Goal: Navigation & Orientation: Find specific page/section

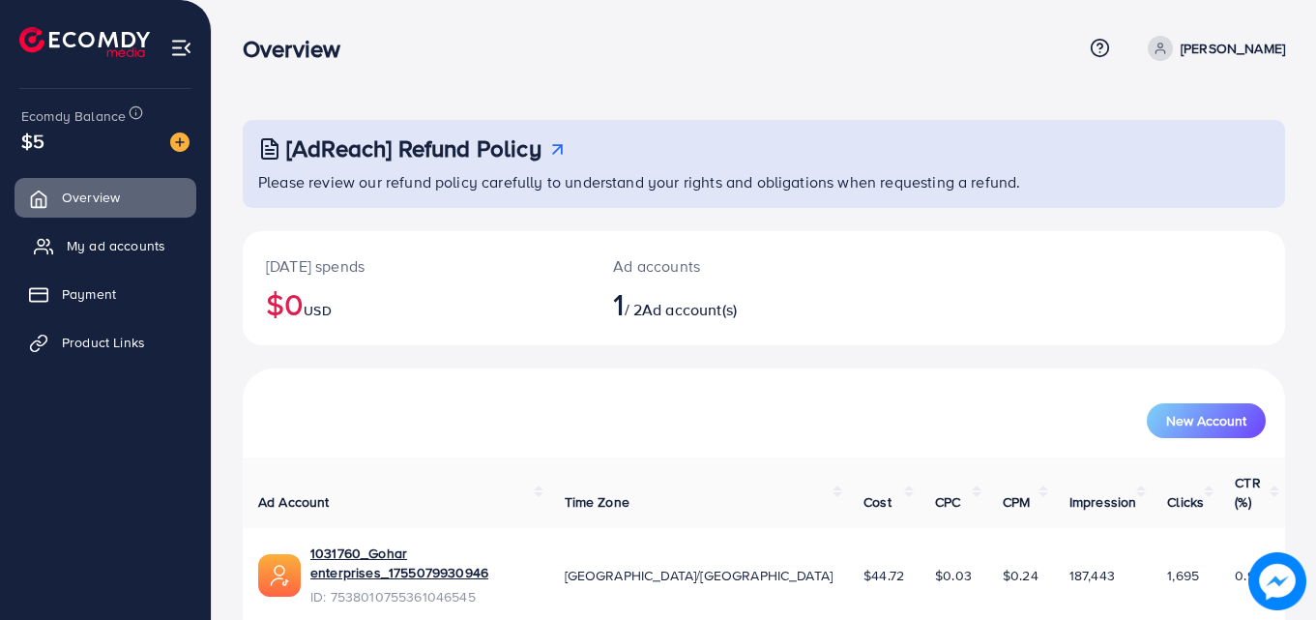
click at [90, 235] on link "My ad accounts" at bounding box center [105, 245] width 182 height 39
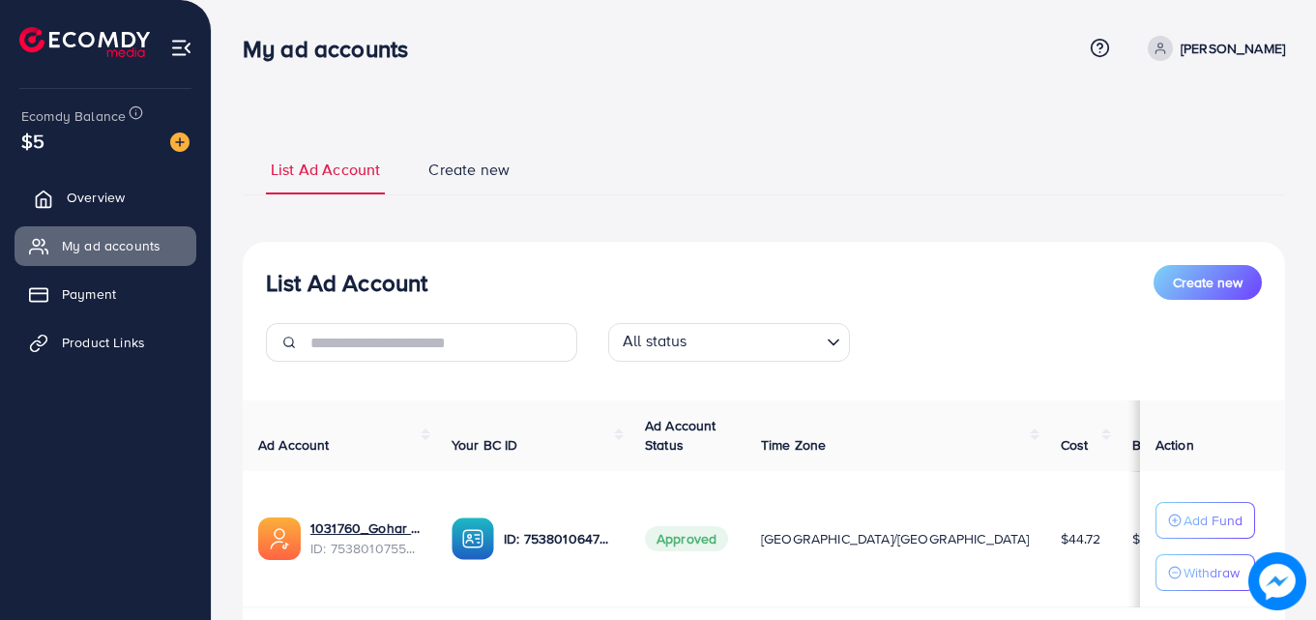
click at [108, 209] on link "Overview" at bounding box center [105, 197] width 182 height 39
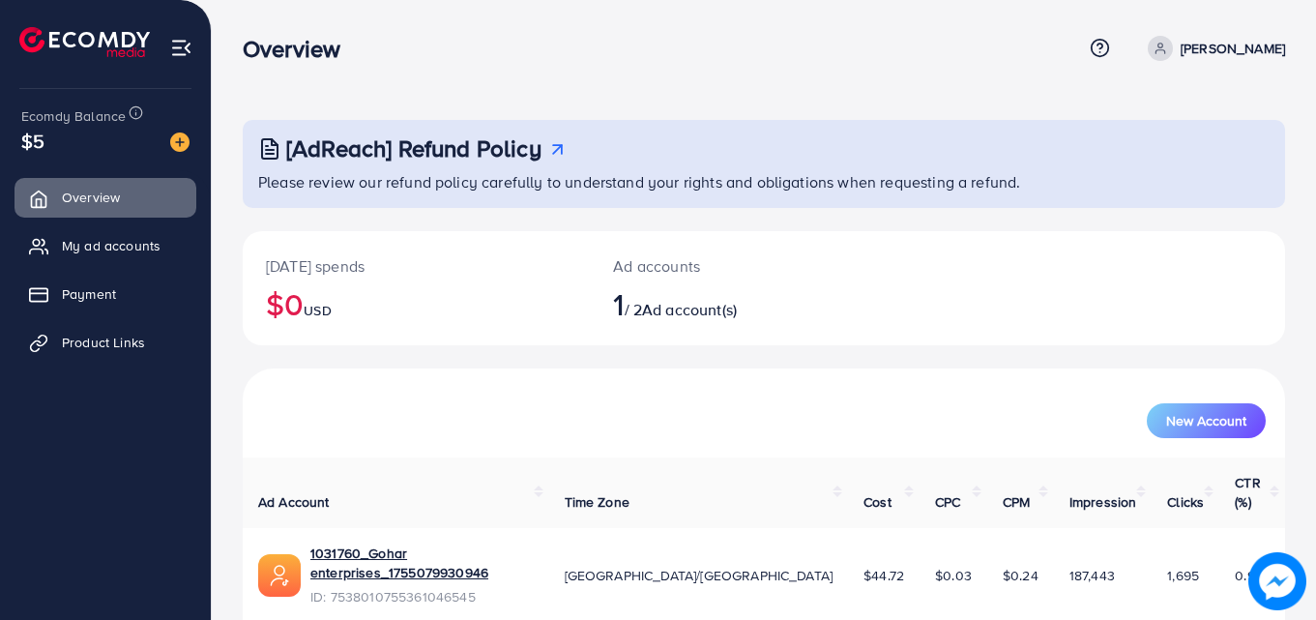
scroll to position [45, 0]
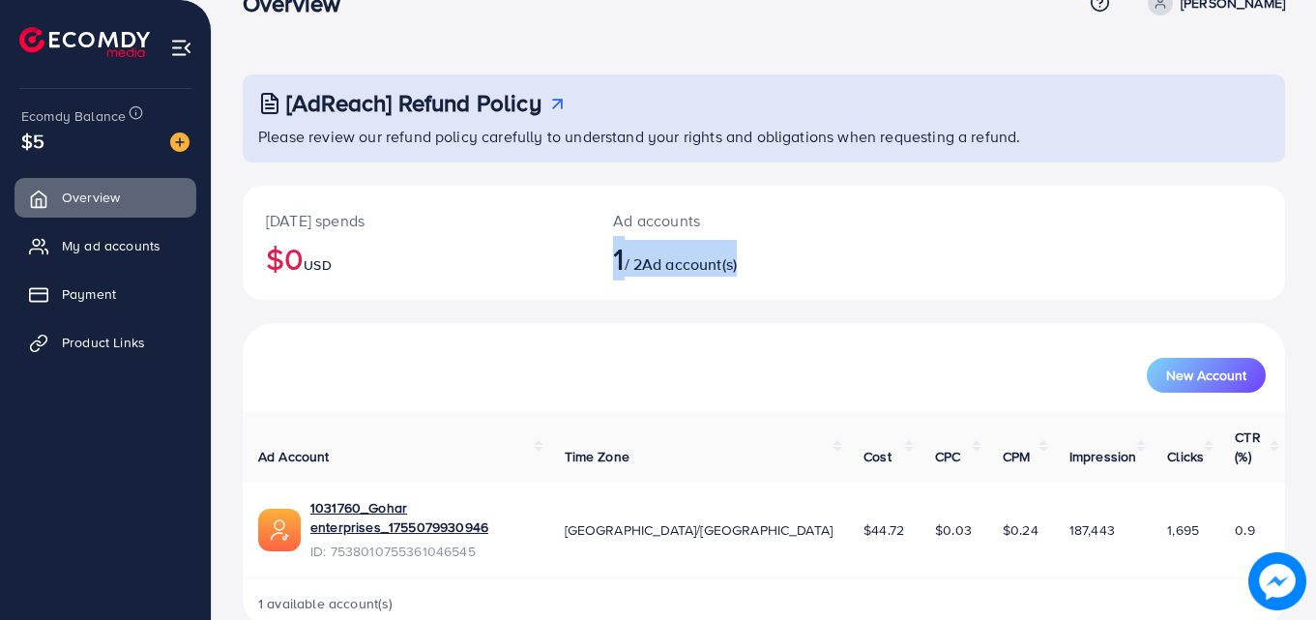
drag, startPoint x: 773, startPoint y: 274, endPoint x: 596, endPoint y: 258, distance: 177.6
click at [596, 258] on div "Ad accounts 1 / 2 Ad account(s)" at bounding box center [720, 243] width 261 height 114
click at [324, 258] on span "USD" at bounding box center [317, 264] width 27 height 19
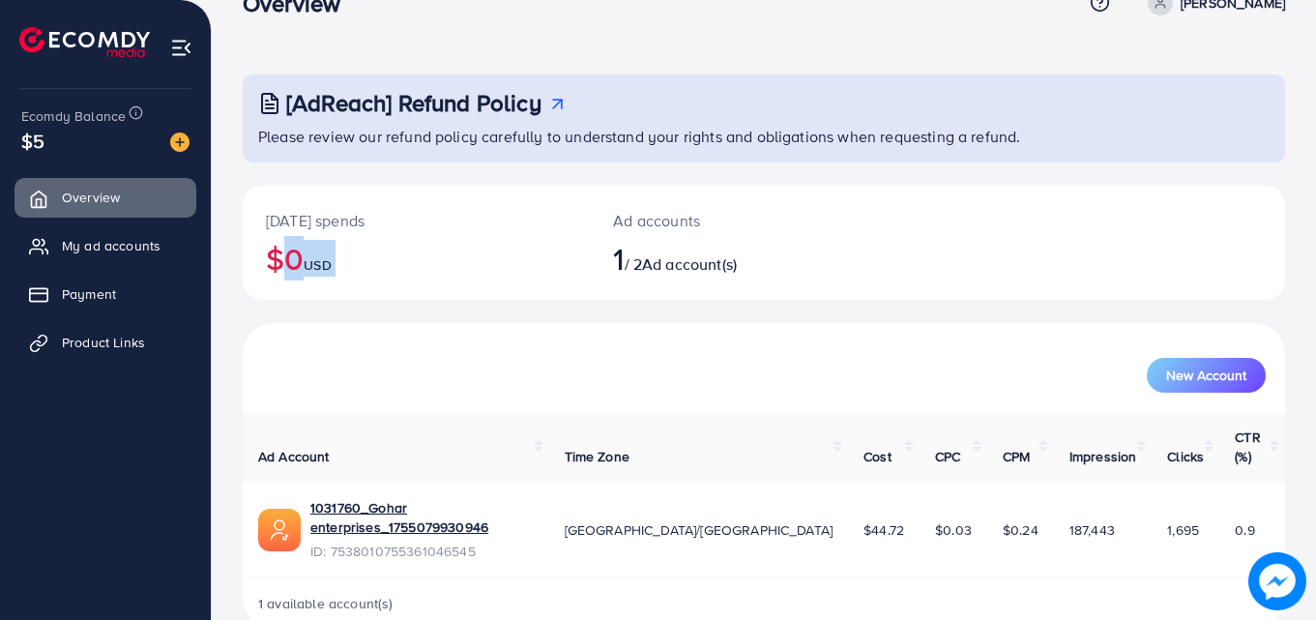
click at [324, 258] on span "USD" at bounding box center [317, 264] width 27 height 19
click at [363, 263] on h2 "$0 USD" at bounding box center [416, 258] width 301 height 37
click at [111, 225] on ul "Overview My ad accounts Payment Product Links" at bounding box center [105, 276] width 211 height 213
click at [113, 239] on span "My ad accounts" at bounding box center [116, 245] width 99 height 19
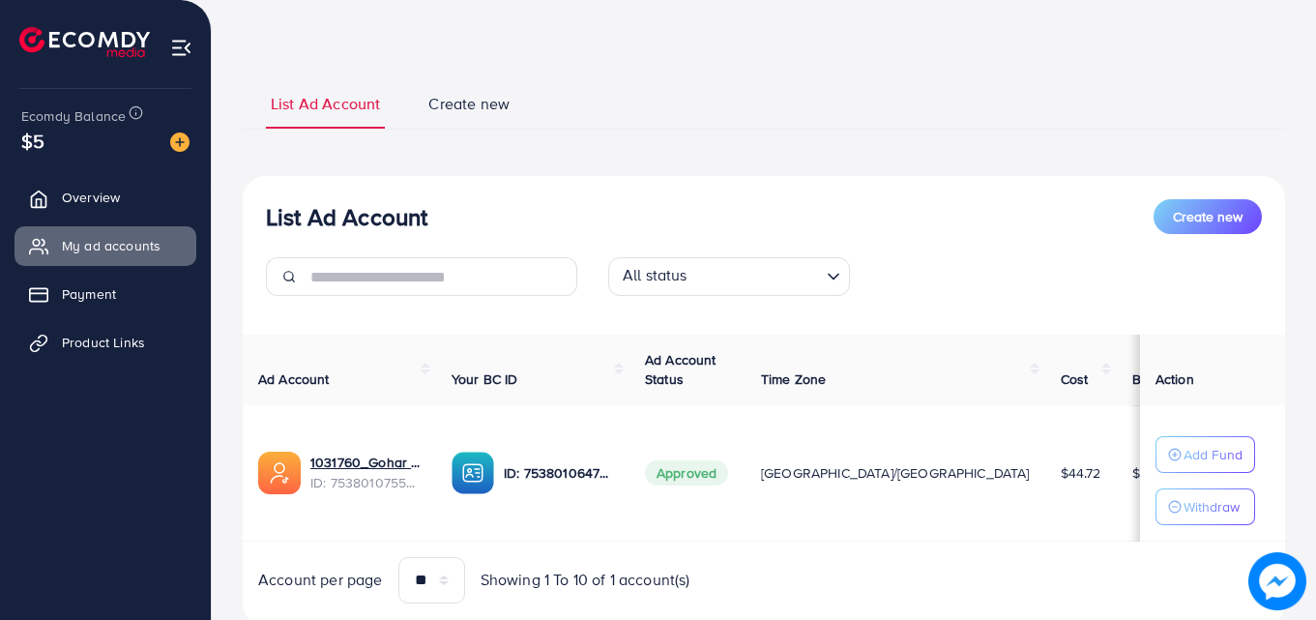
scroll to position [127, 0]
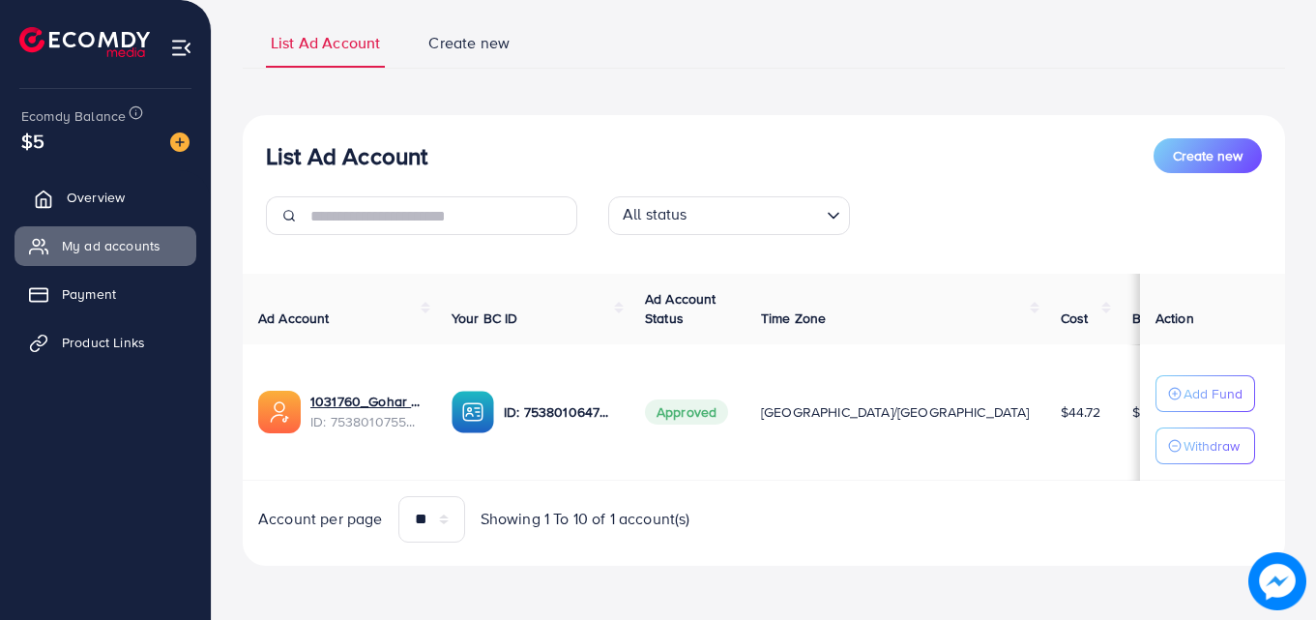
click at [72, 198] on span "Overview" at bounding box center [96, 197] width 58 height 19
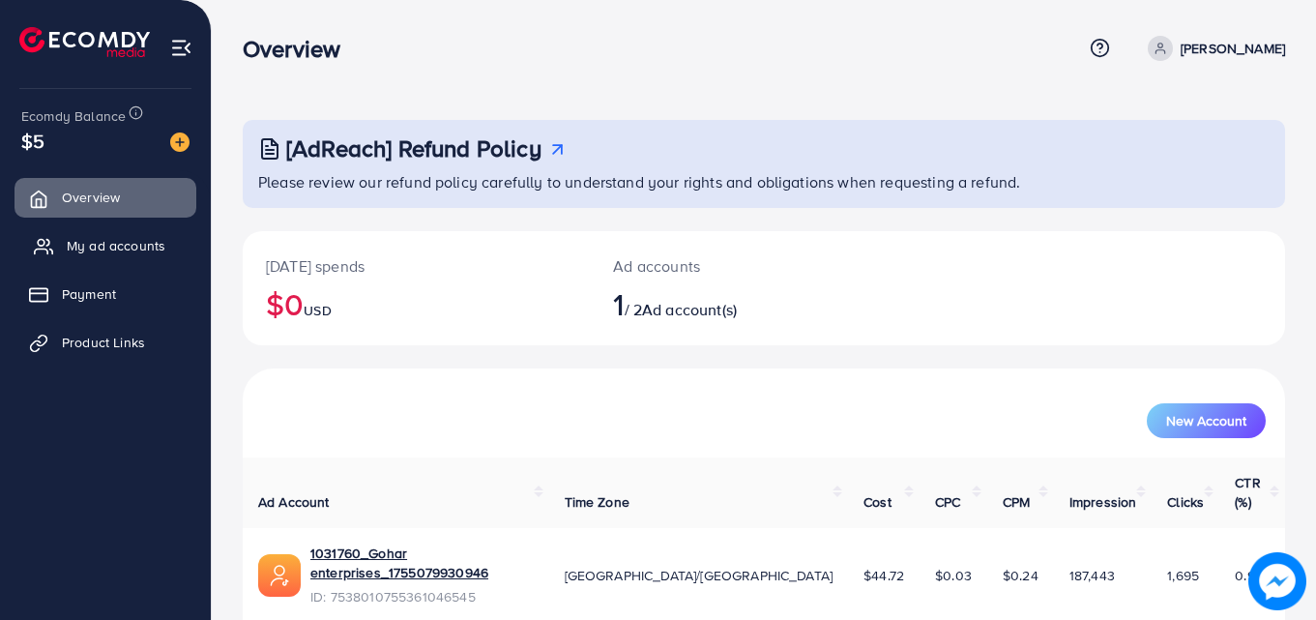
click at [131, 249] on span "My ad accounts" at bounding box center [116, 245] width 99 height 19
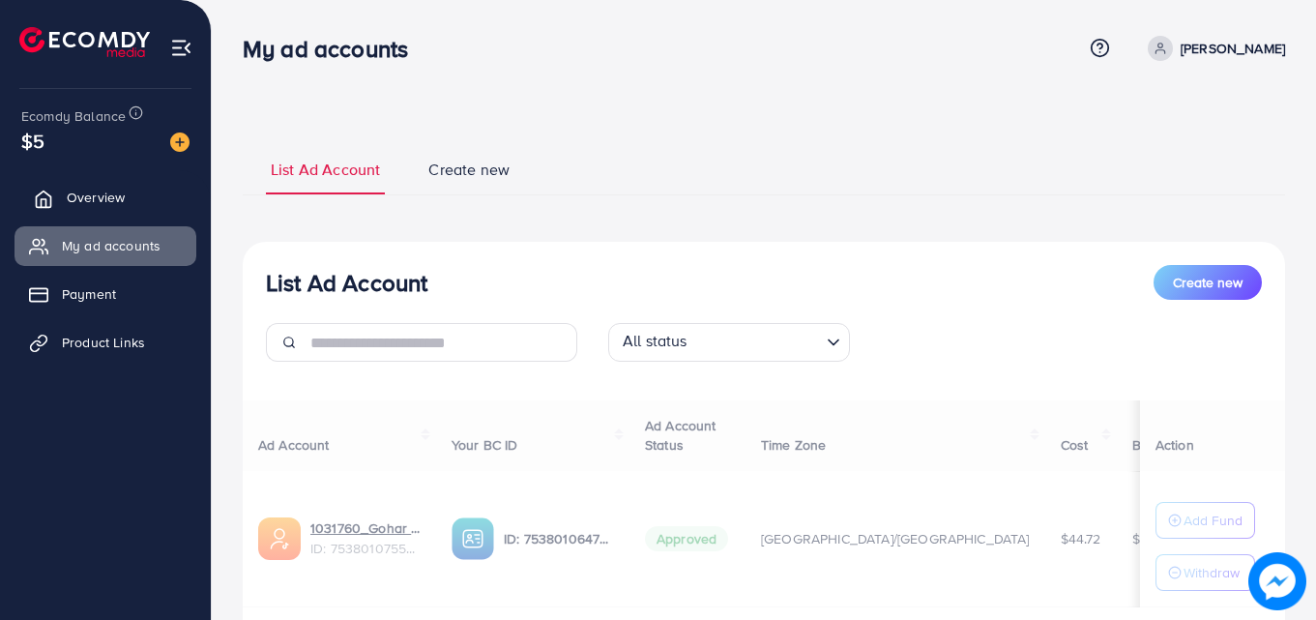
click at [132, 208] on link "Overview" at bounding box center [105, 197] width 182 height 39
click at [132, 185] on link "Overview" at bounding box center [105, 197] width 182 height 39
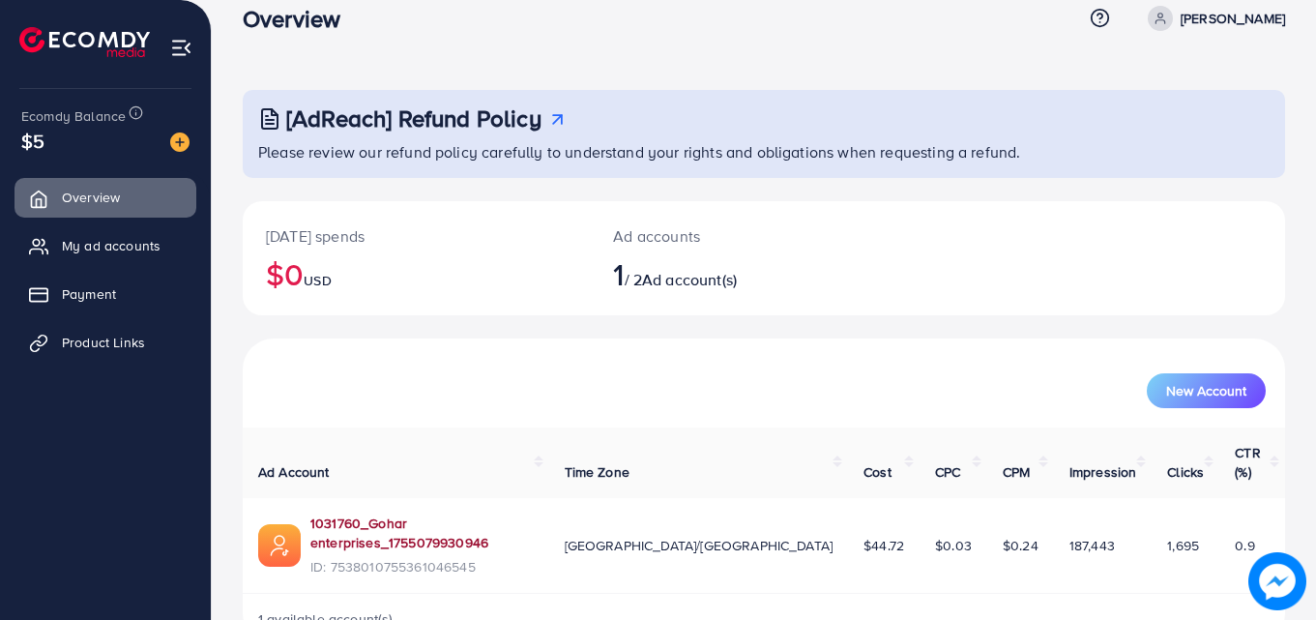
scroll to position [45, 0]
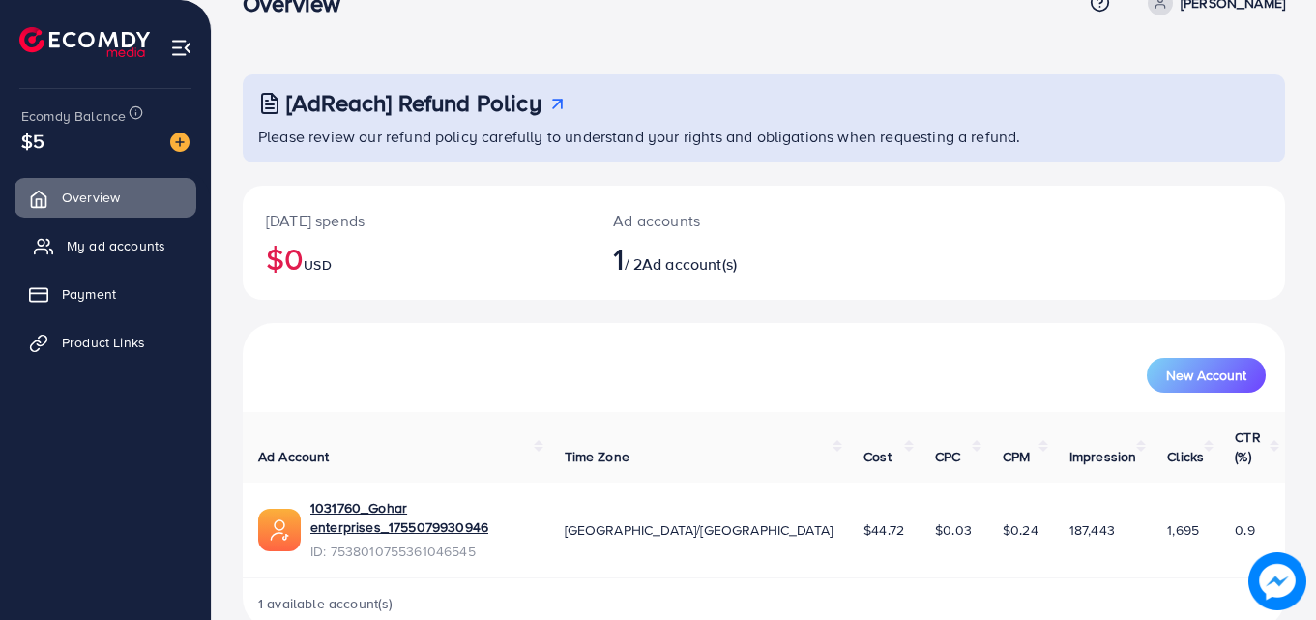
click at [84, 252] on span "My ad accounts" at bounding box center [116, 245] width 99 height 19
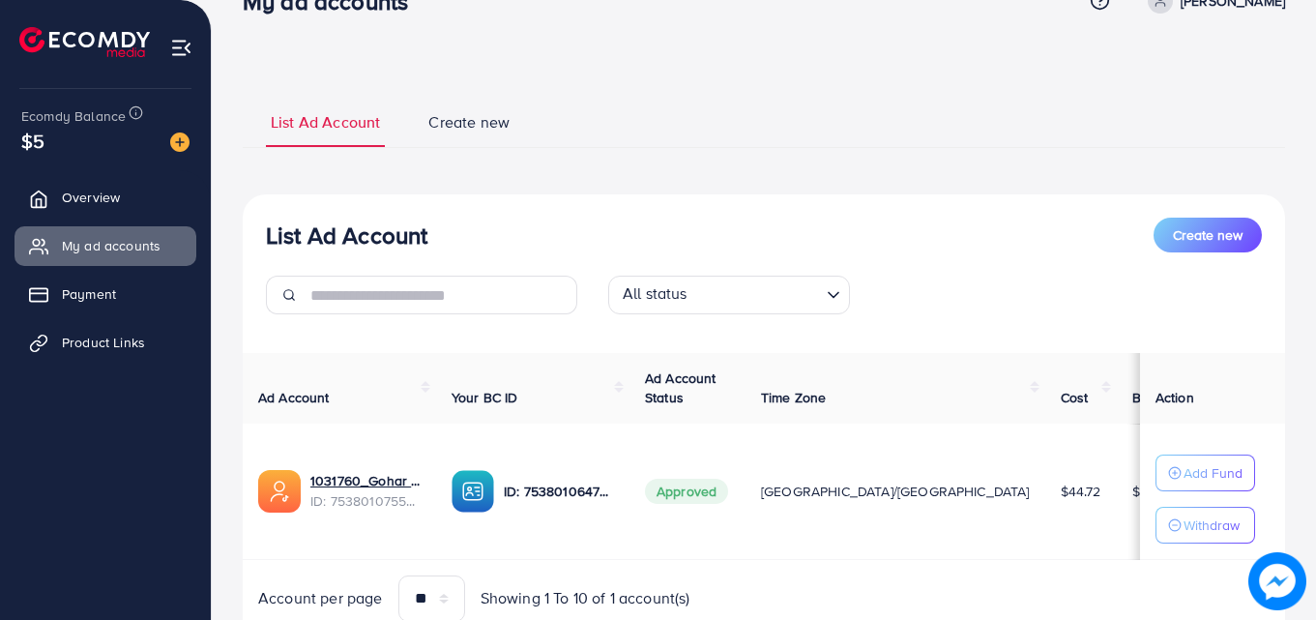
scroll to position [127, 0]
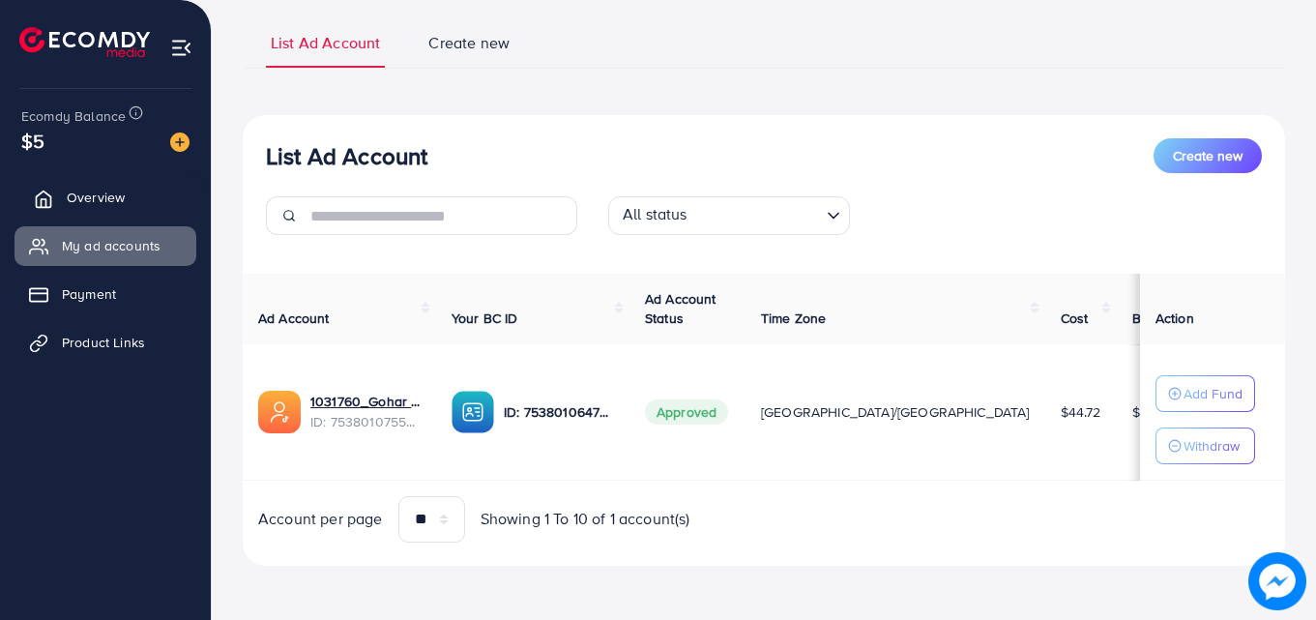
click at [93, 206] on span "Overview" at bounding box center [96, 197] width 58 height 19
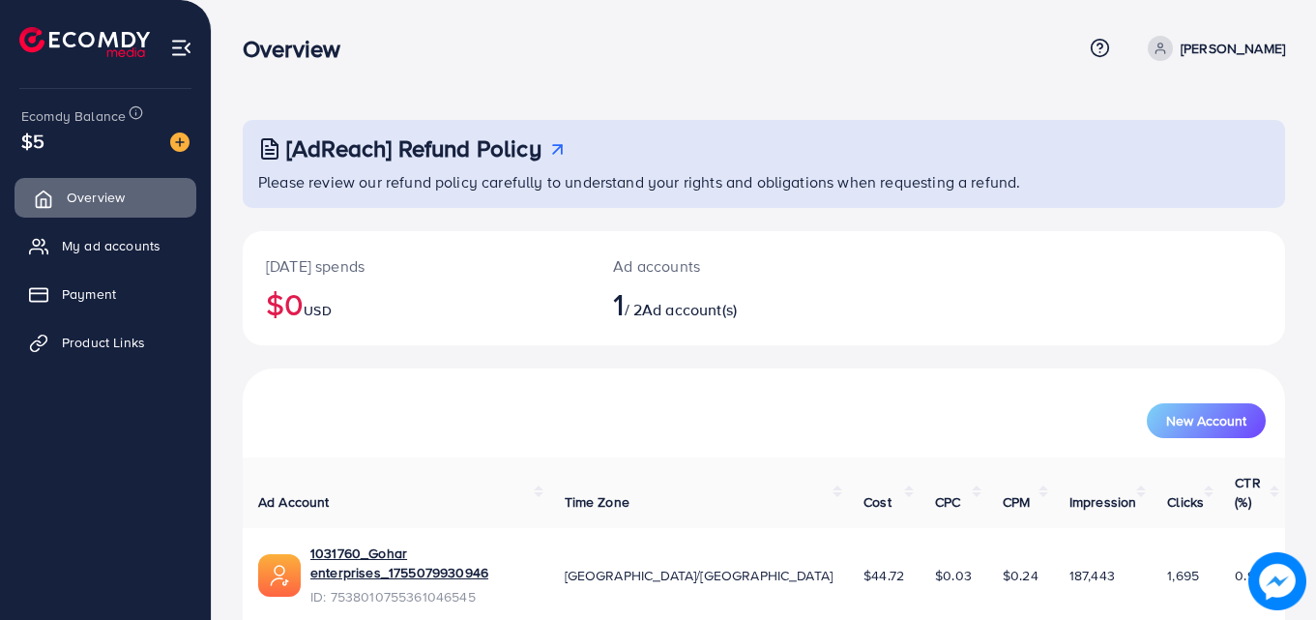
click at [50, 217] on link "Overview" at bounding box center [105, 197] width 182 height 39
click at [99, 254] on span "My ad accounts" at bounding box center [116, 245] width 99 height 19
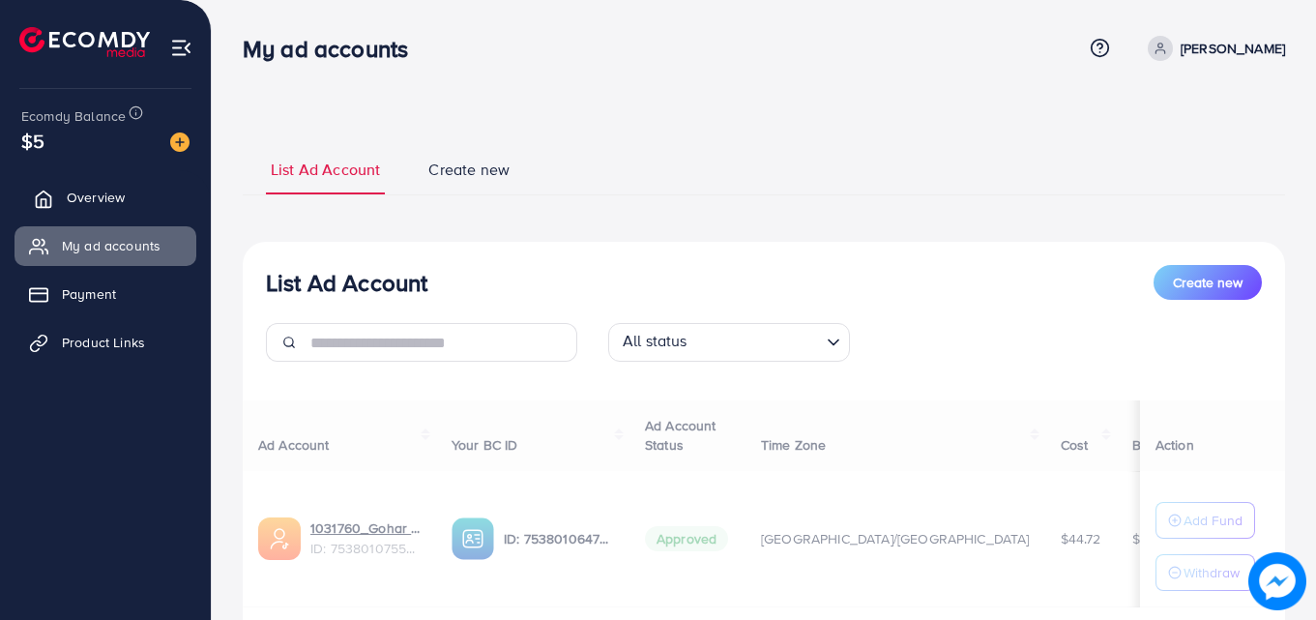
click at [110, 198] on span "Overview" at bounding box center [96, 197] width 58 height 19
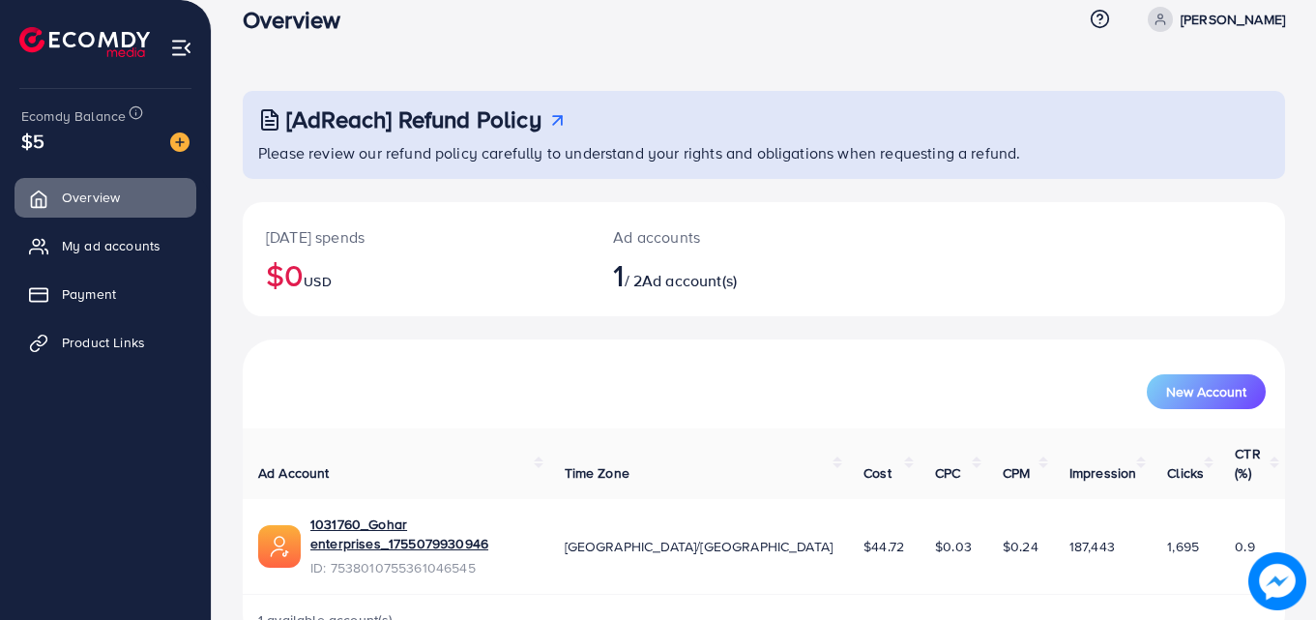
scroll to position [45, 0]
